Goal: Information Seeking & Learning: Learn about a topic

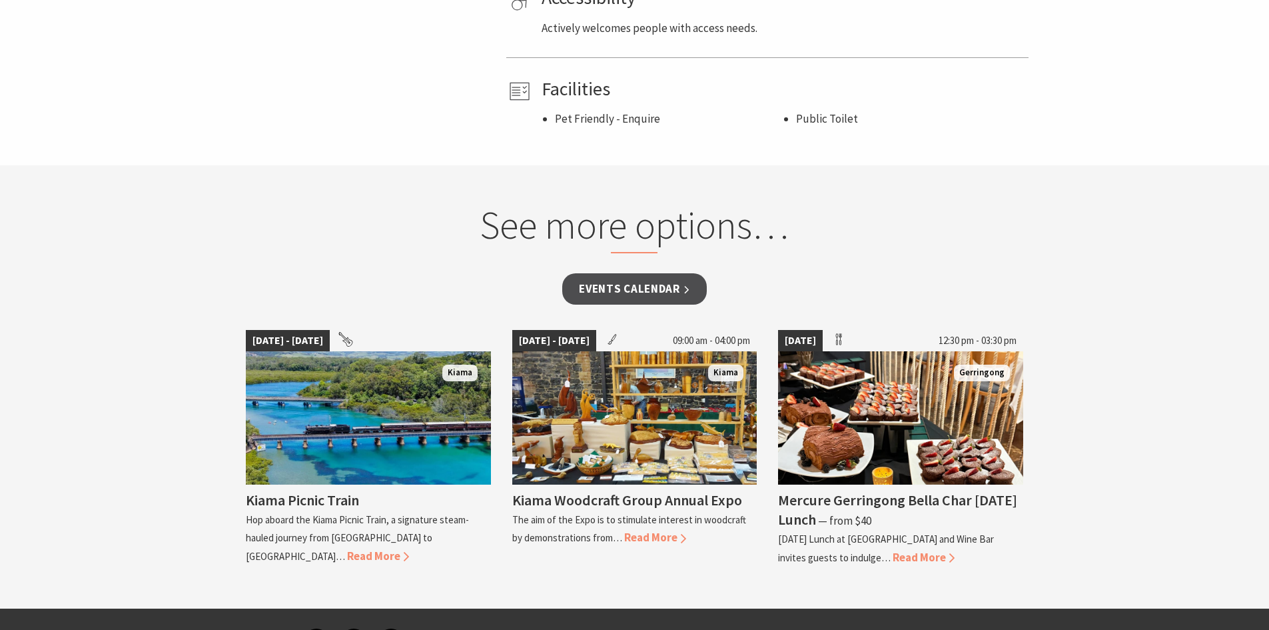
scroll to position [933, 0]
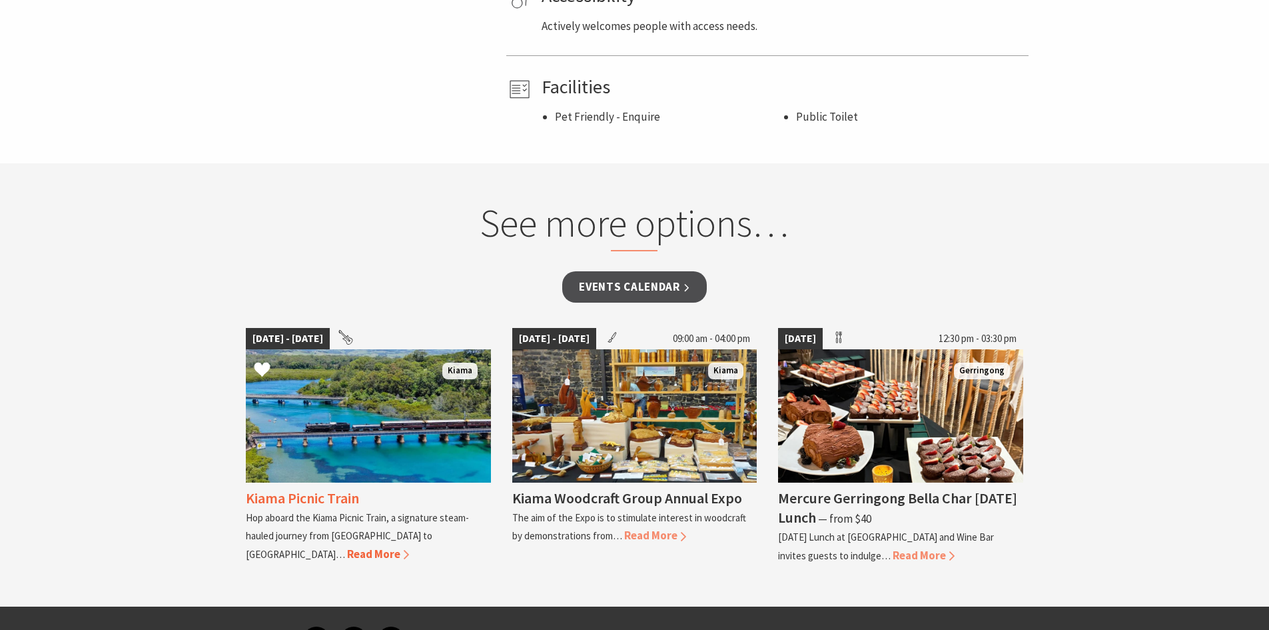
click at [409, 546] on span "Read More" at bounding box center [378, 553] width 62 height 15
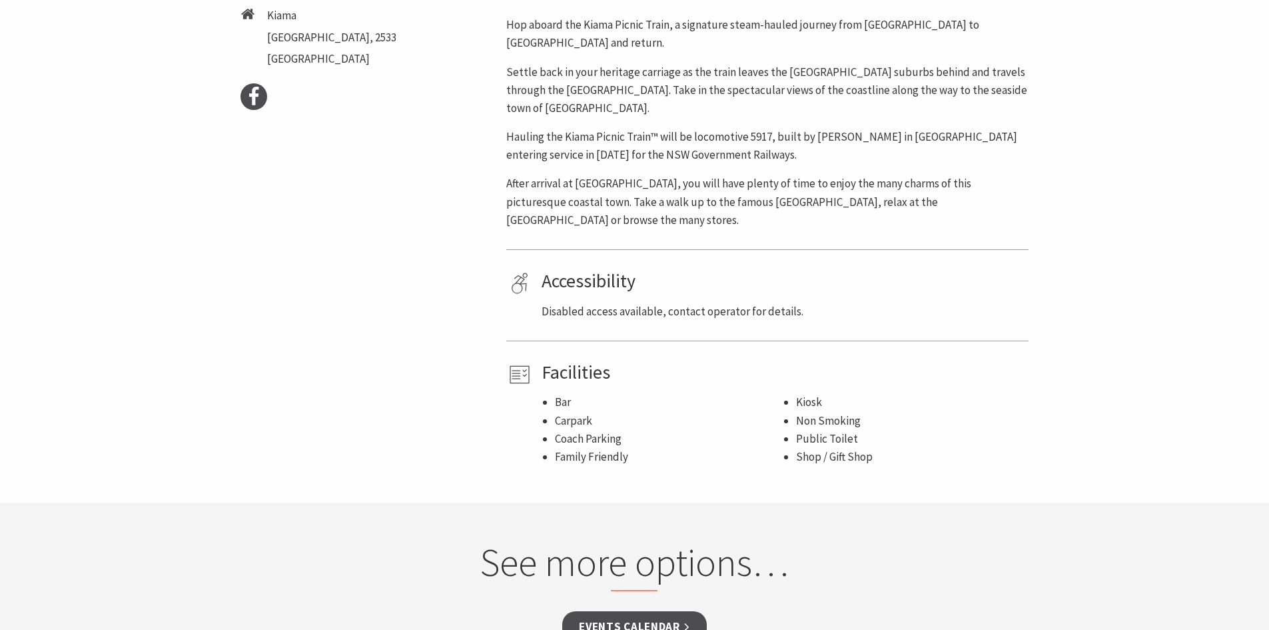
scroll to position [466, 0]
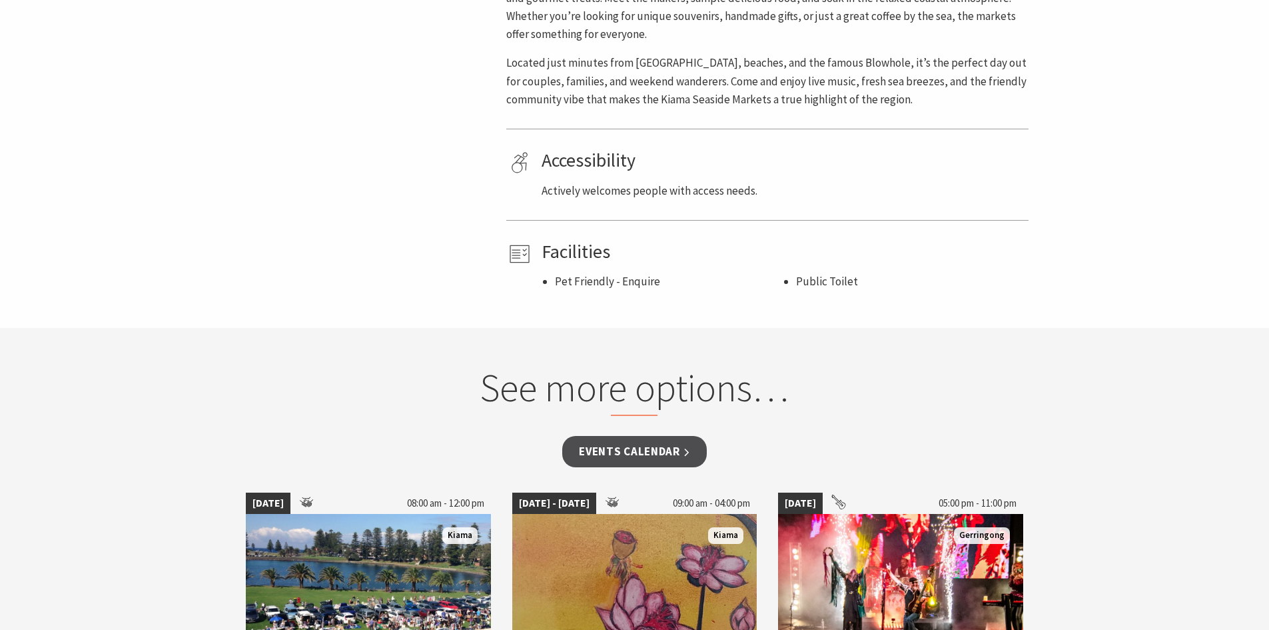
scroll to position [800, 0]
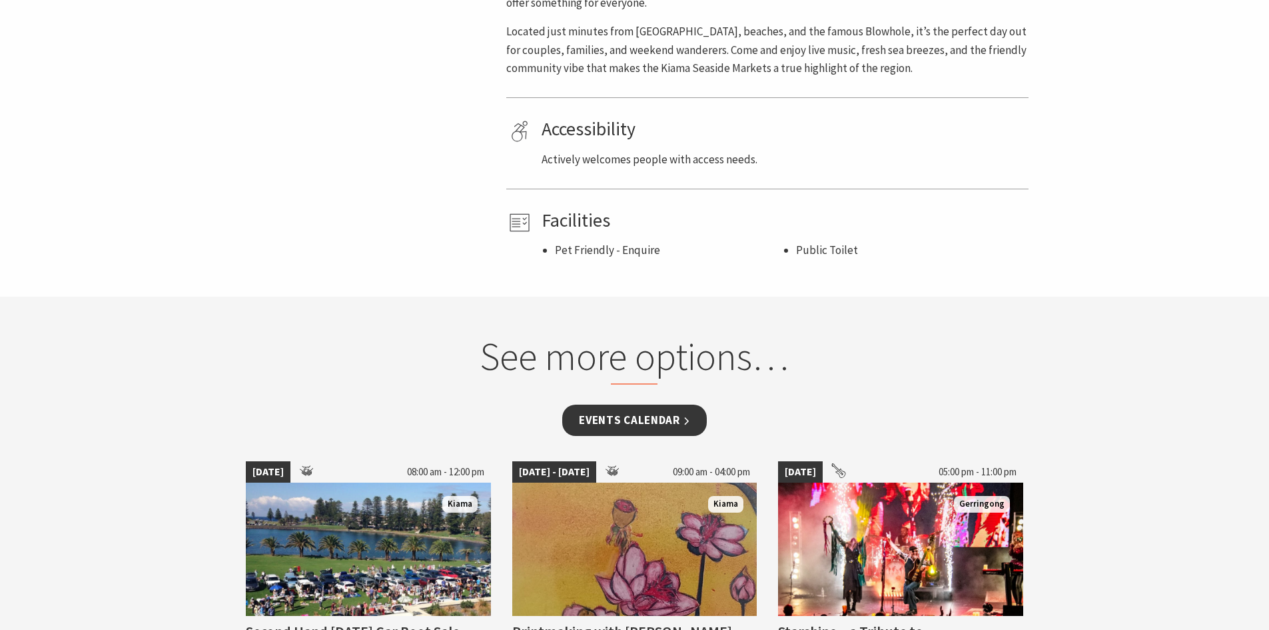
click at [638, 414] on link "Events Calendar" at bounding box center [634, 419] width 145 height 31
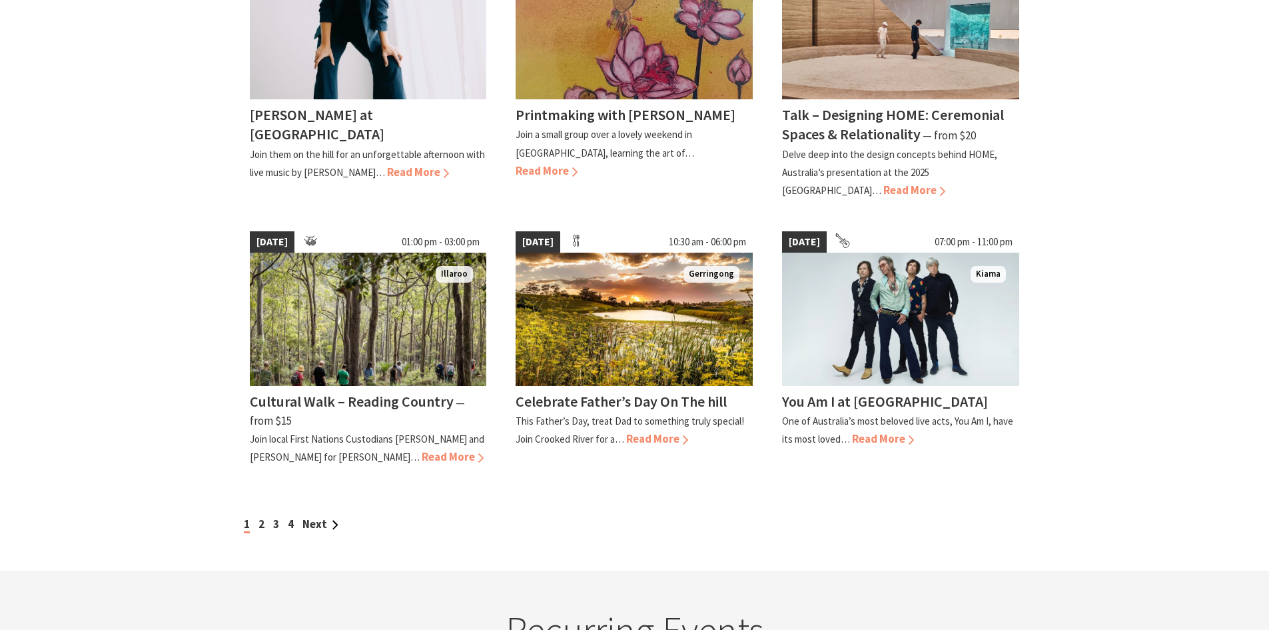
scroll to position [1066, 0]
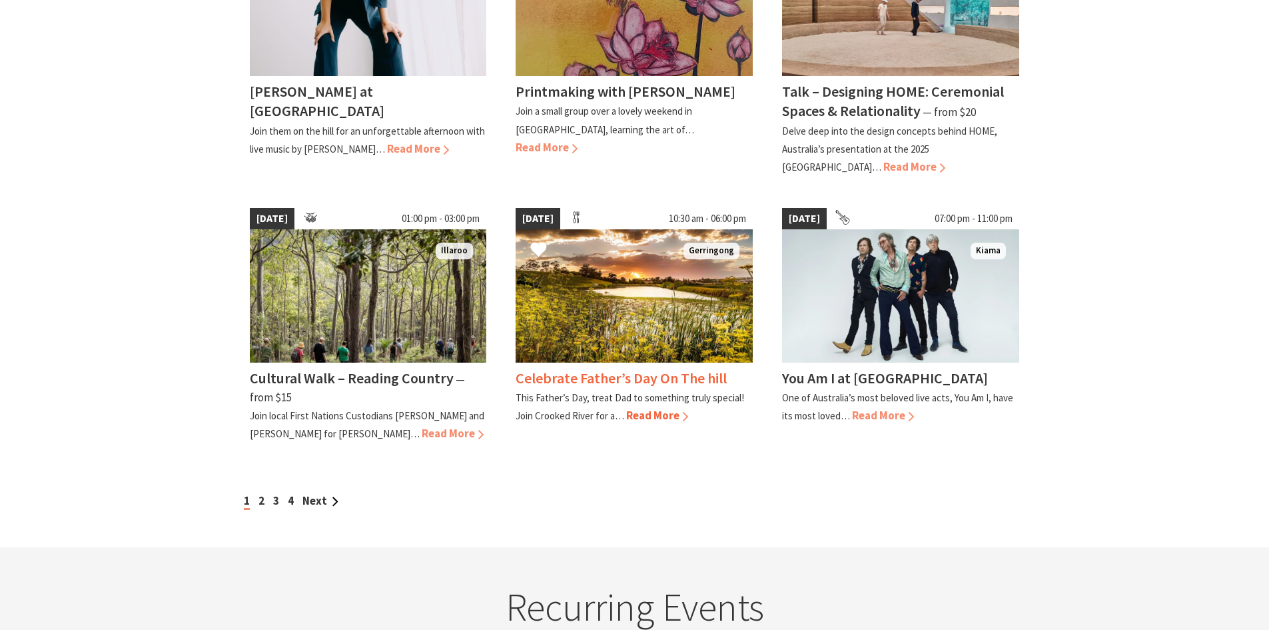
click at [654, 418] on span "Read More" at bounding box center [657, 415] width 62 height 15
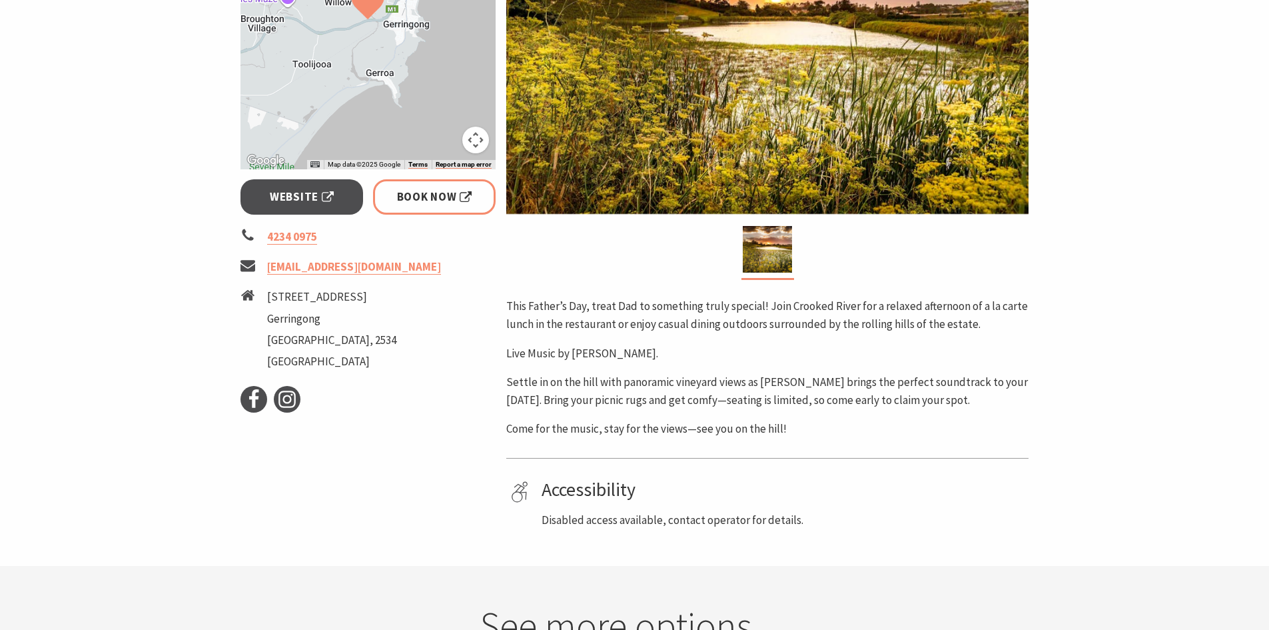
scroll to position [400, 0]
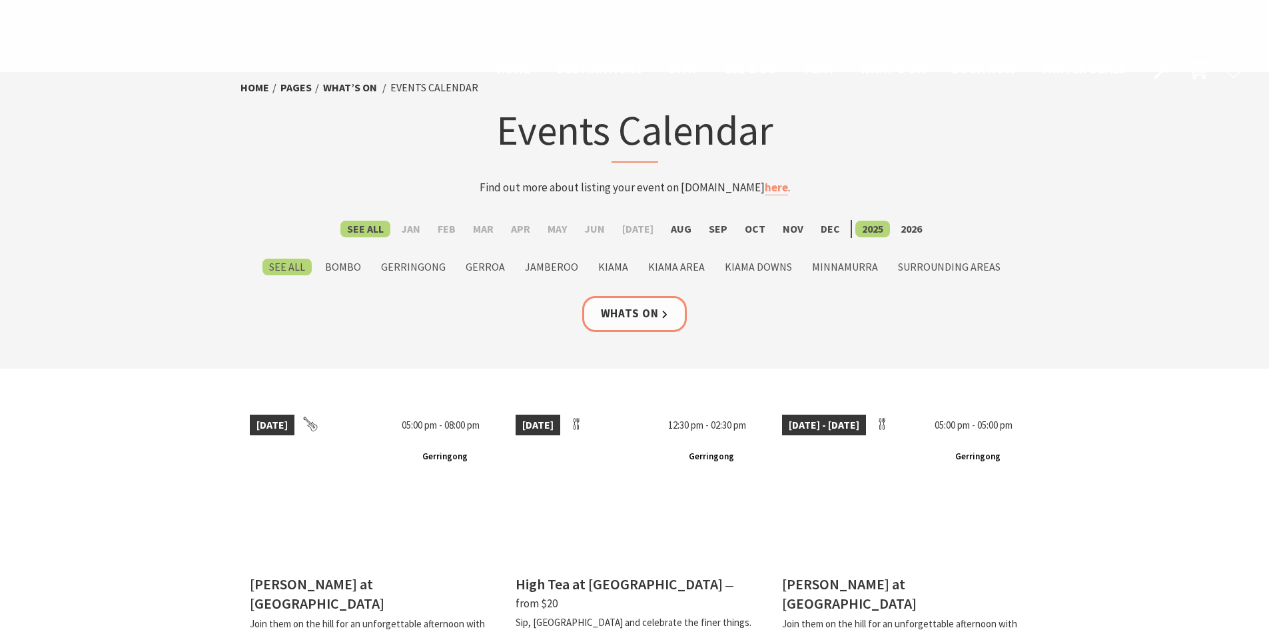
scroll to position [1066, 0]
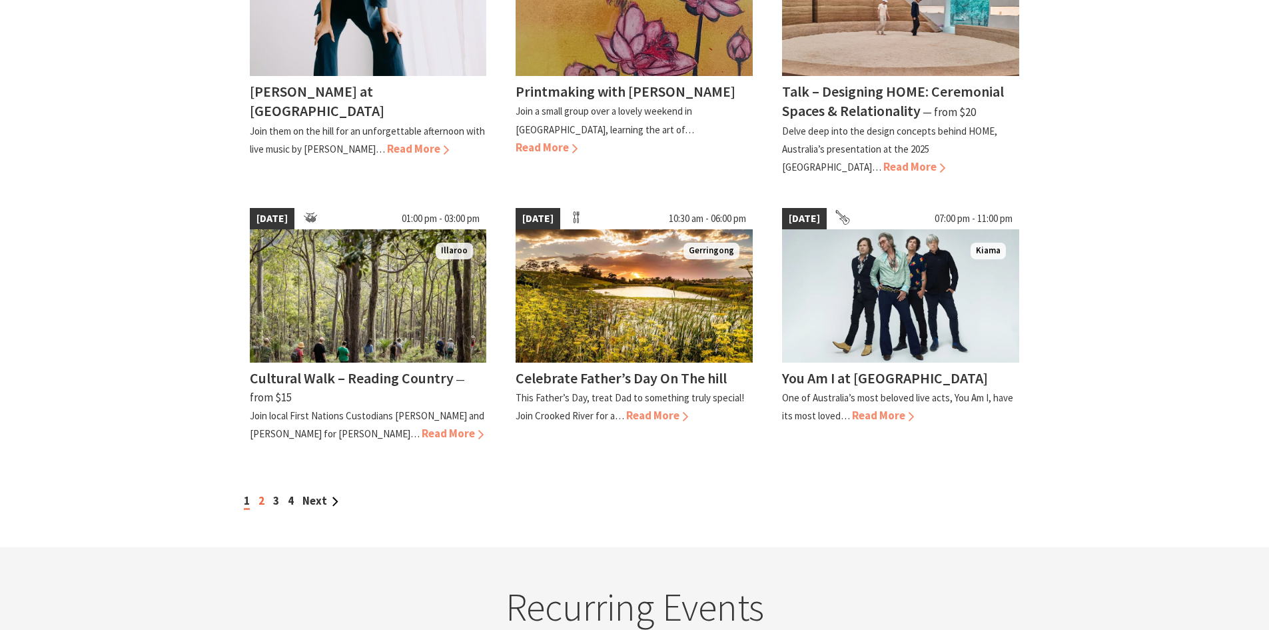
click at [260, 508] on link "2" at bounding box center [262, 500] width 6 height 15
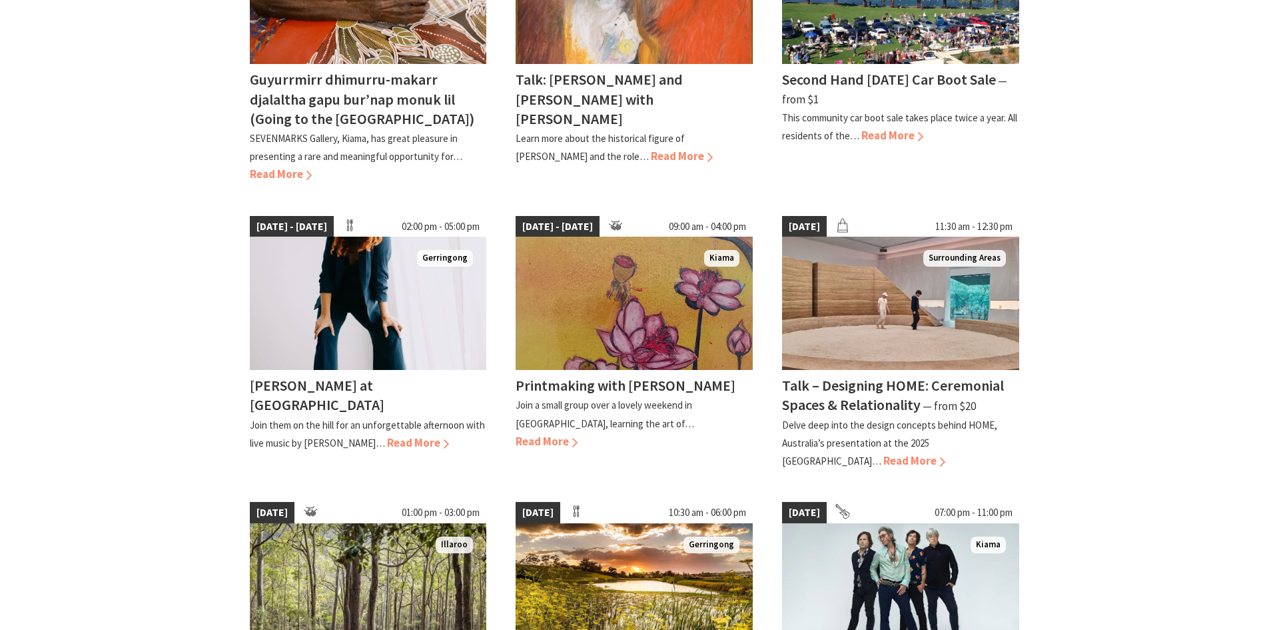
scroll to position [999, 0]
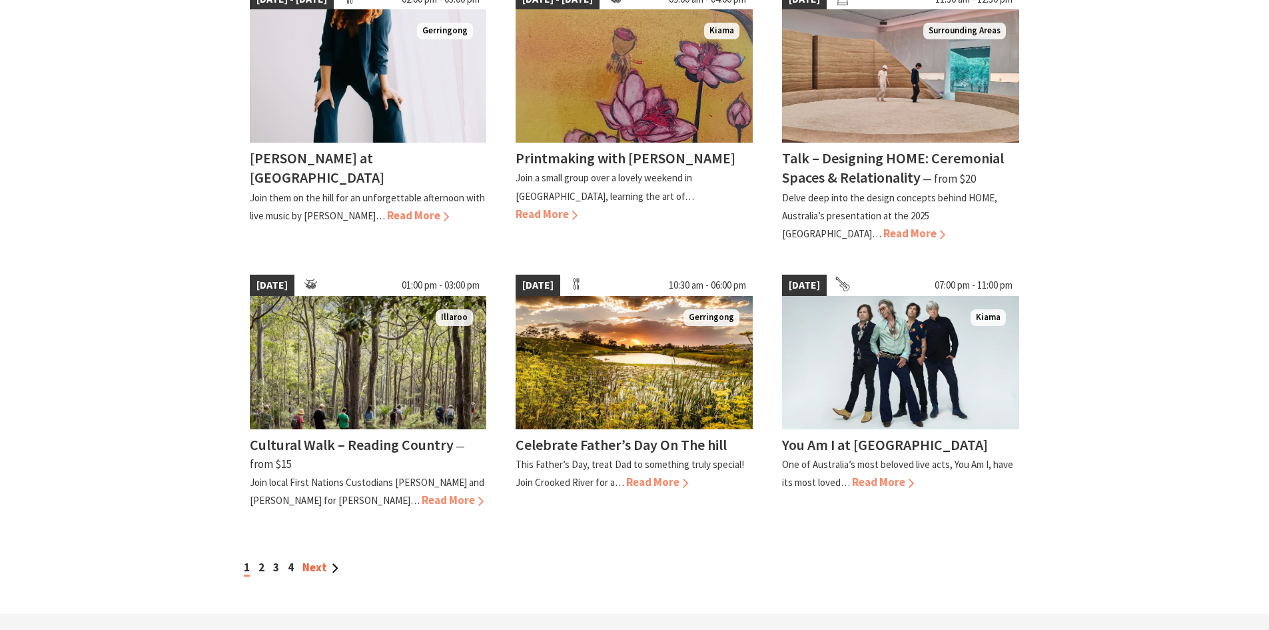
click at [313, 574] on link "Next" at bounding box center [321, 567] width 36 height 15
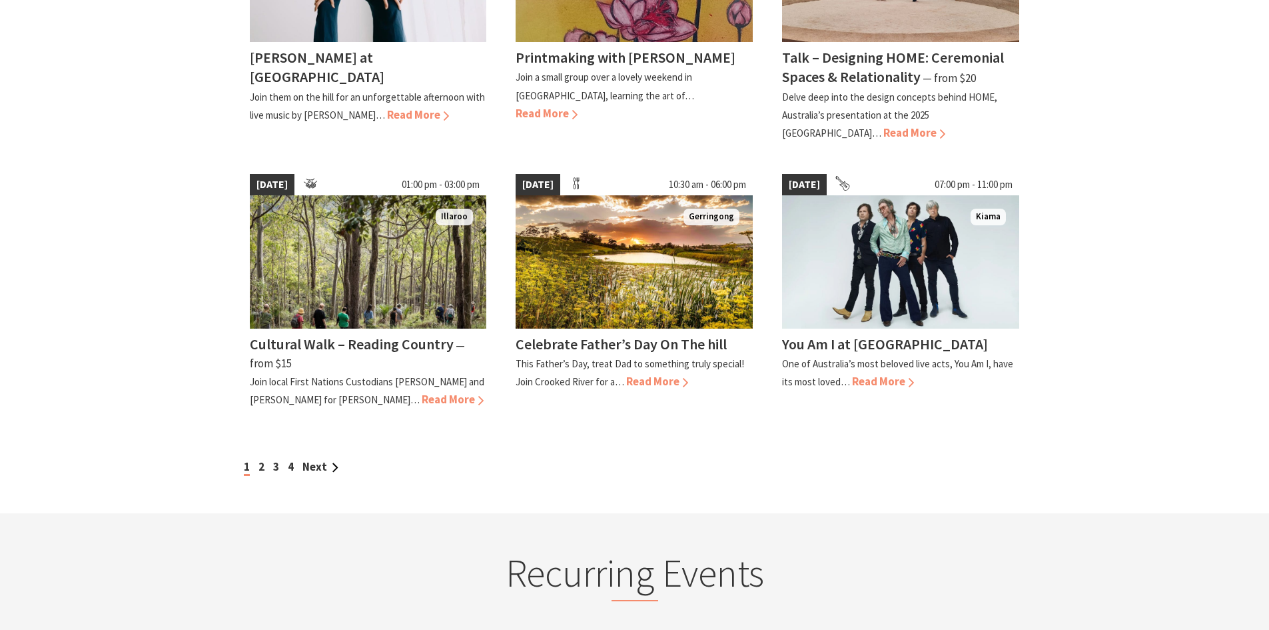
scroll to position [933, 0]
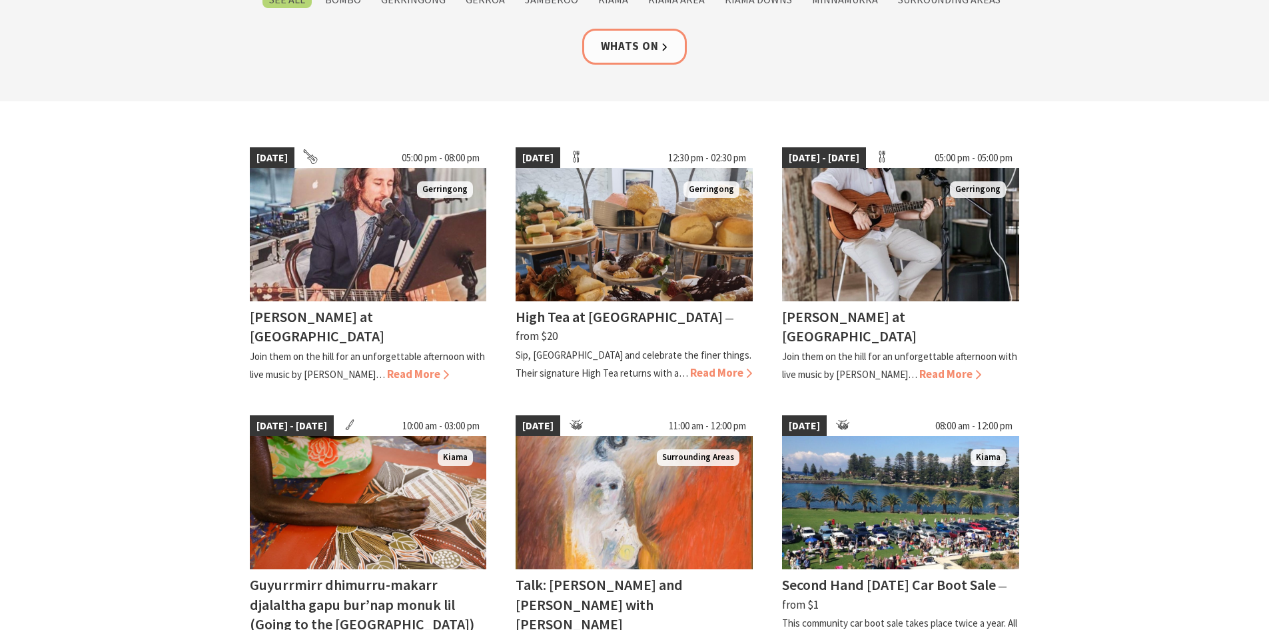
scroll to position [263, 0]
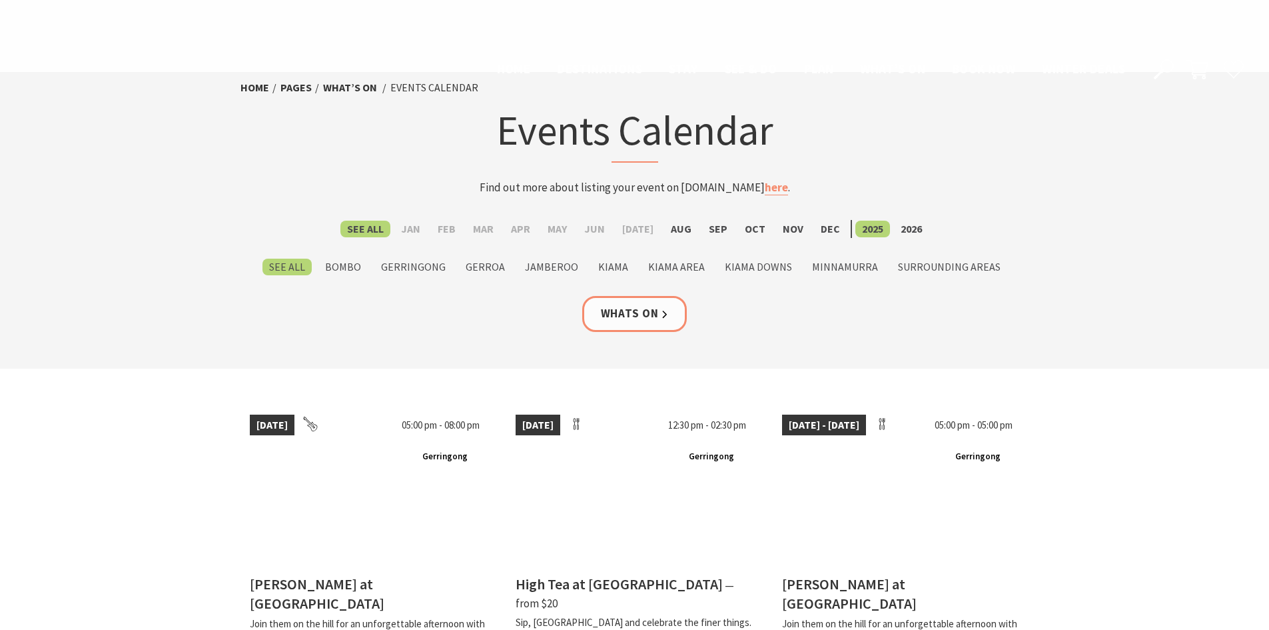
scroll to position [1066, 0]
